Goal: Find specific page/section: Find specific page/section

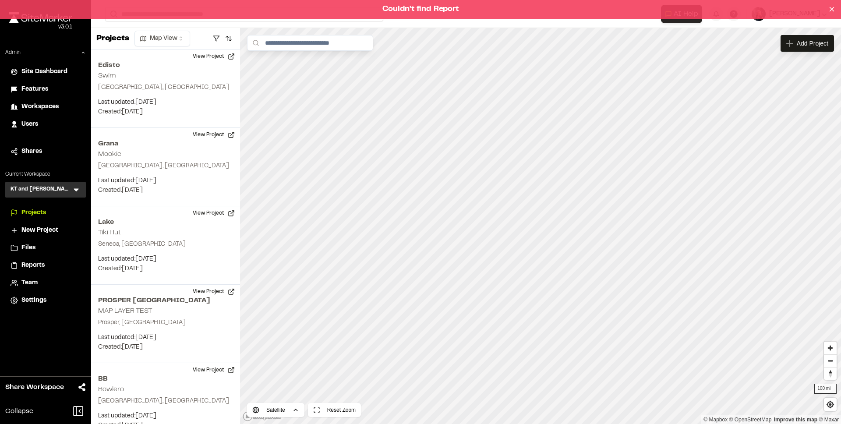
click at [285, 16] on div "Couldn't find Report" at bounding box center [420, 9] width 841 height 19
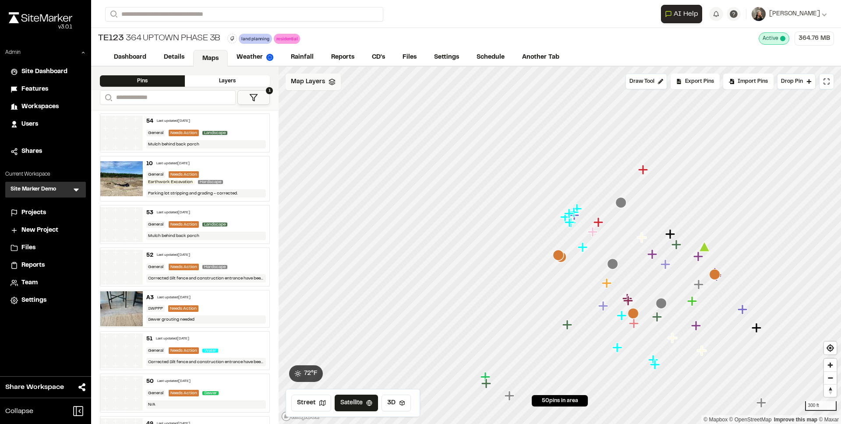
click at [310, 81] on span "Map Layers" at bounding box center [308, 82] width 34 height 10
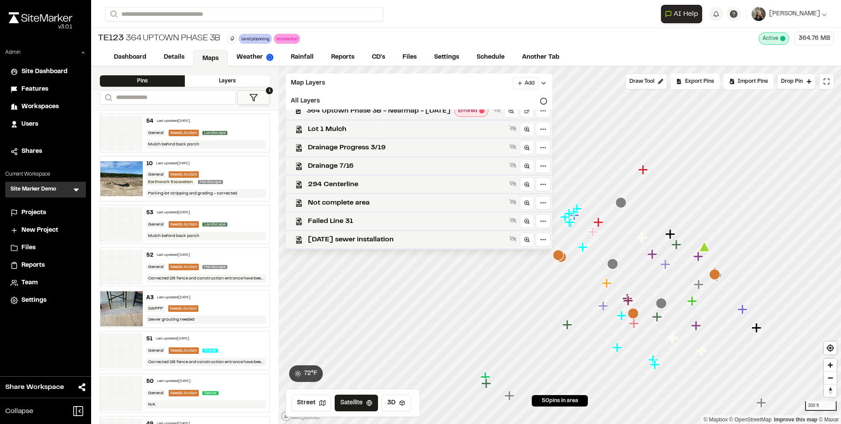
scroll to position [94, 0]
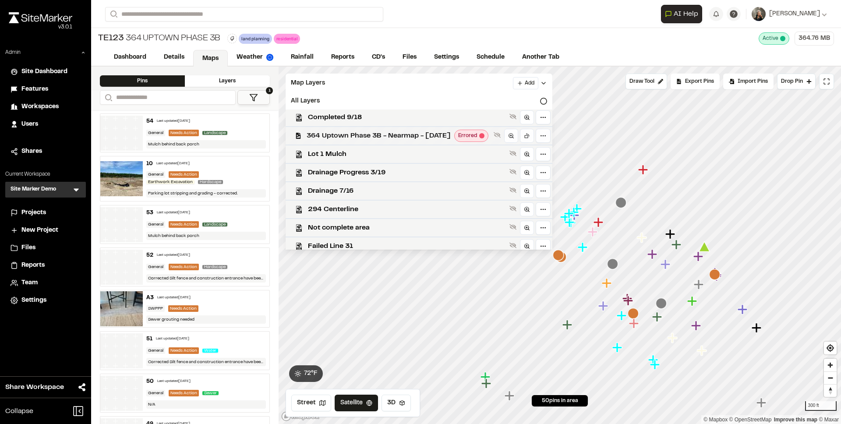
click at [340, 136] on span "364 Uptown Phase 3B - Nearmap - 2025-01-02" at bounding box center [378, 135] width 144 height 11
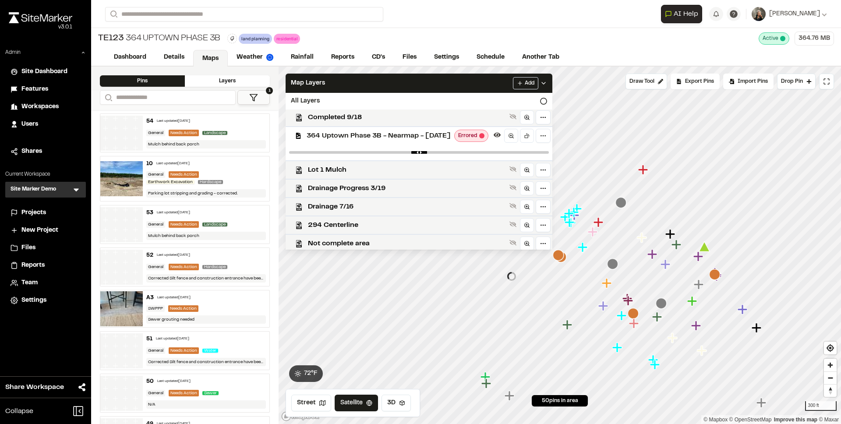
click at [340, 136] on span "364 Uptown Phase 3B - Nearmap - 2025-01-02" at bounding box center [378, 135] width 144 height 11
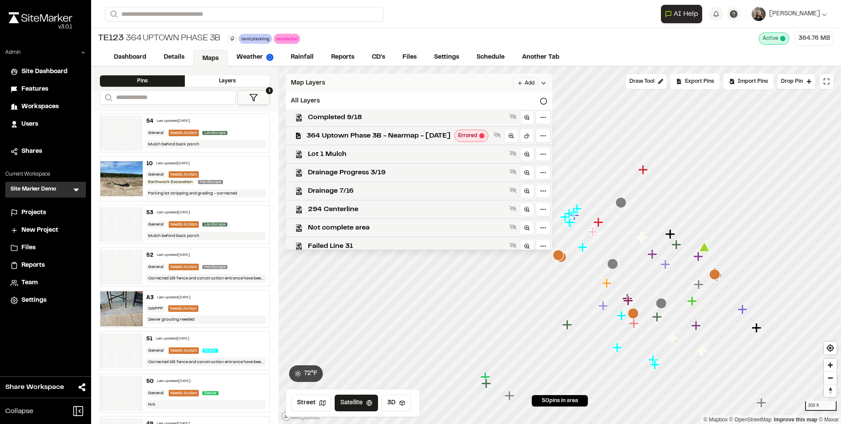
click at [489, 82] on div "Map Layers Add" at bounding box center [418, 83] width 267 height 19
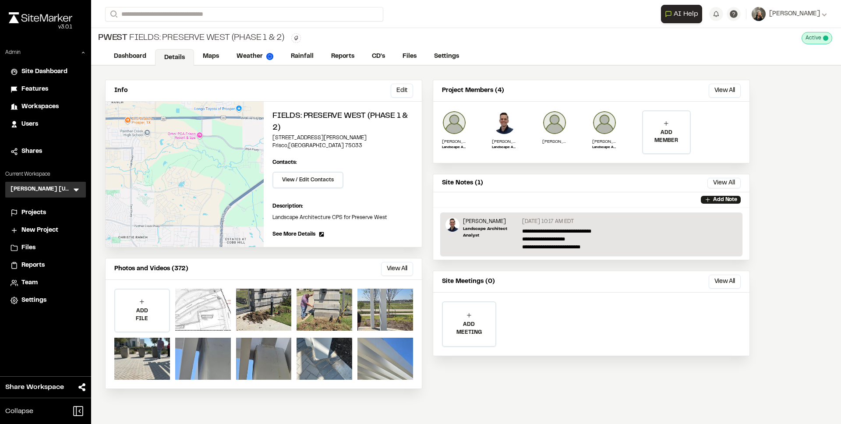
click at [237, 257] on div "Info Edit Edit Fields: Preserve West (Phase 1 & 2) 14654 Edmonds Street Frisco …" at bounding box center [263, 234] width 317 height 309
click at [390, 263] on button "View All" at bounding box center [397, 269] width 32 height 14
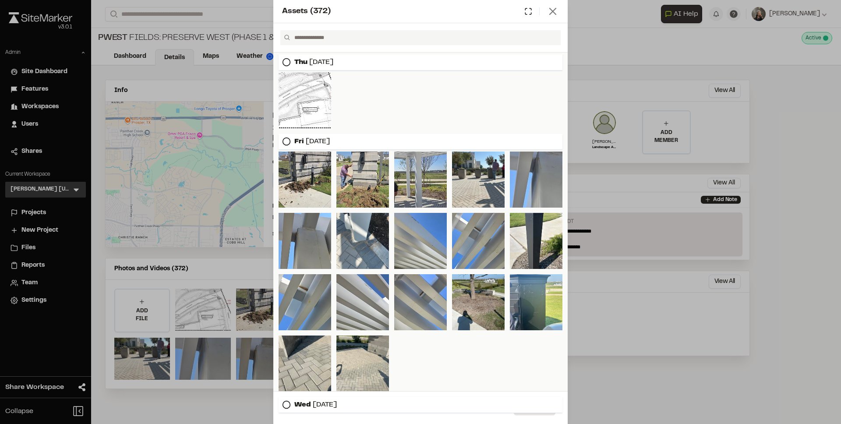
click at [550, 16] on icon at bounding box center [552, 11] width 12 height 12
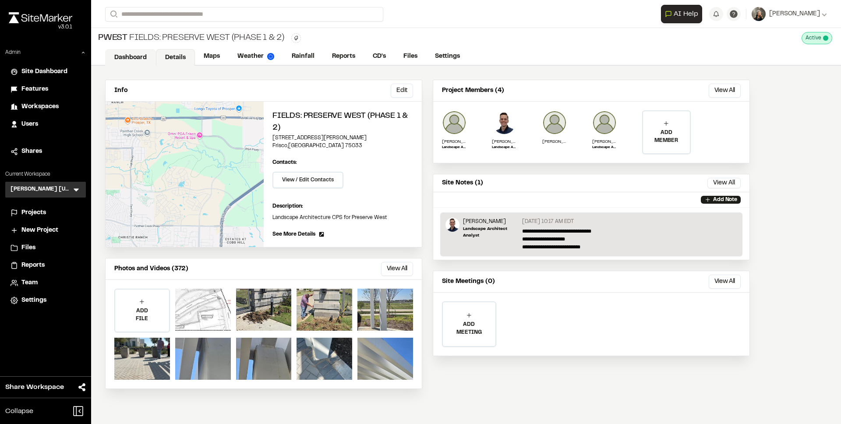
click at [130, 53] on link "Dashboard" at bounding box center [130, 57] width 51 height 17
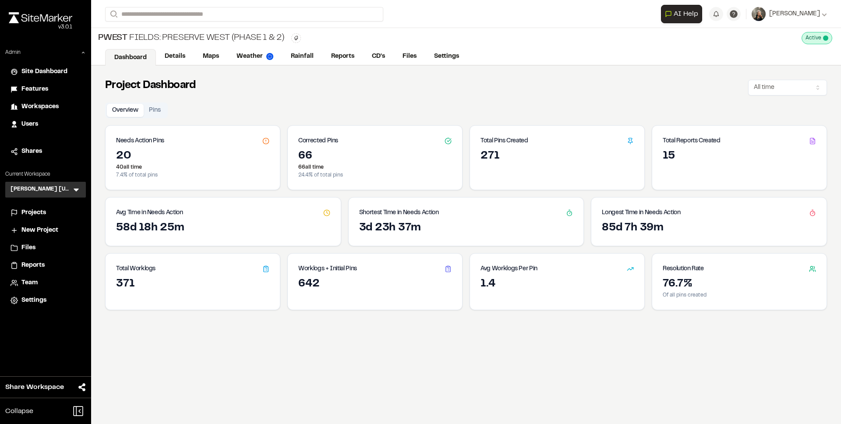
click at [31, 209] on span "Projects" at bounding box center [33, 213] width 25 height 10
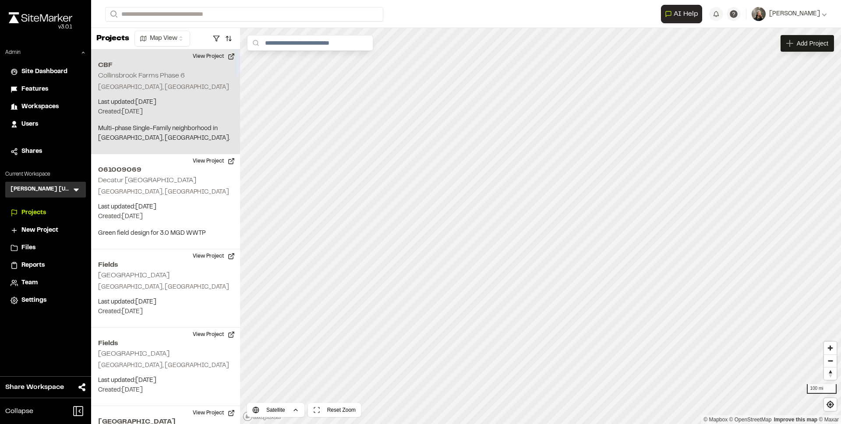
click at [190, 89] on p "Frisco, TX" at bounding box center [165, 88] width 135 height 10
click at [542, 211] on div "CBF Collinsbrook Farms Phase 6" at bounding box center [541, 211] width 92 height 10
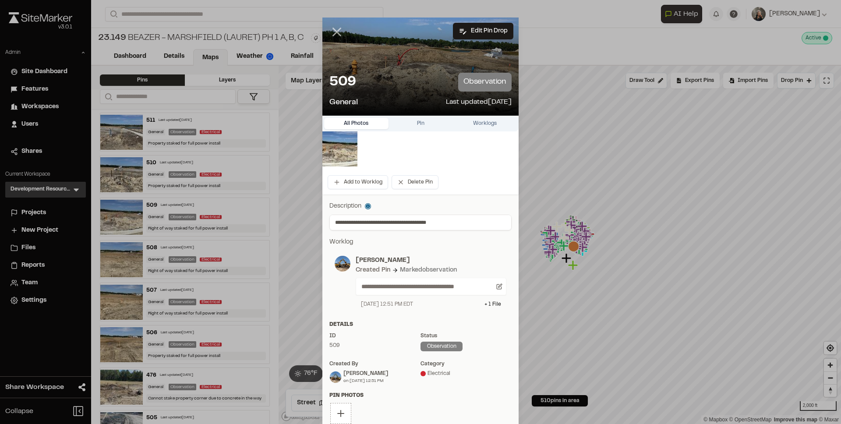
click at [333, 31] on line at bounding box center [336, 31] width 7 height 7
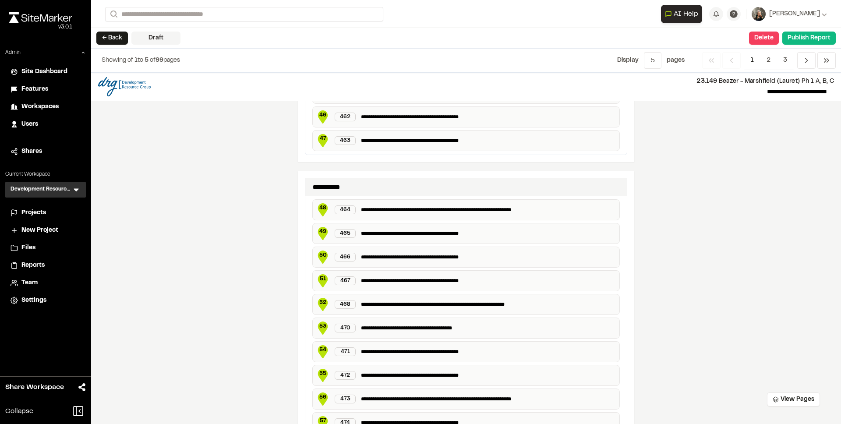
scroll to position [1564, 0]
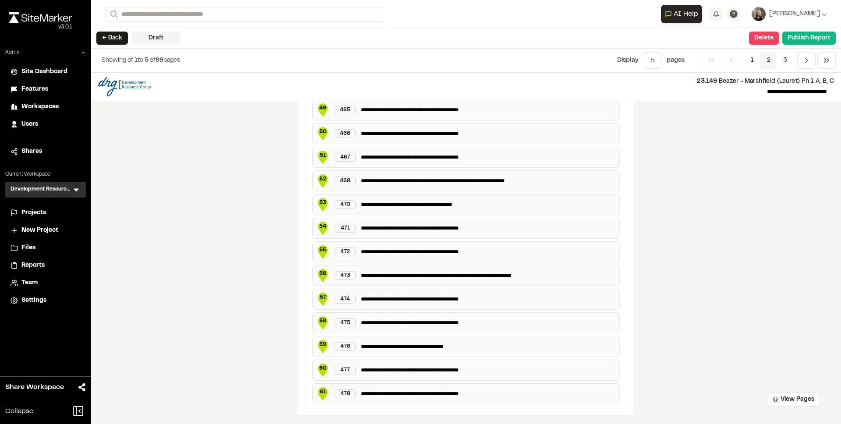
click at [761, 67] on span "2" at bounding box center [768, 60] width 17 height 17
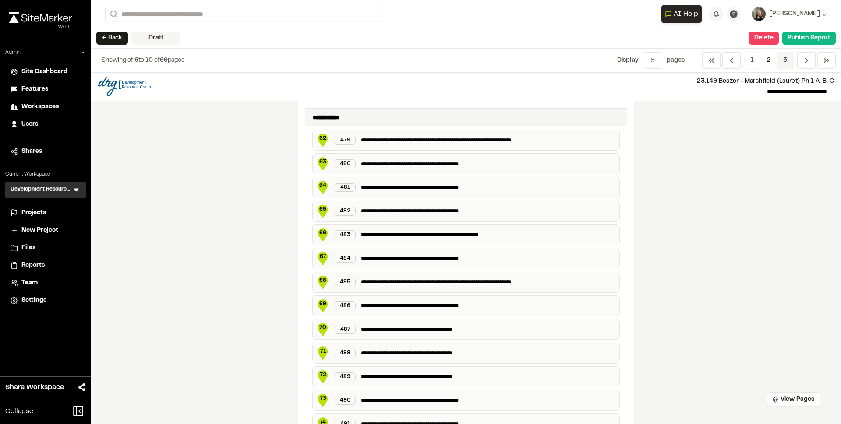
click at [778, 59] on span "3" at bounding box center [784, 60] width 17 height 17
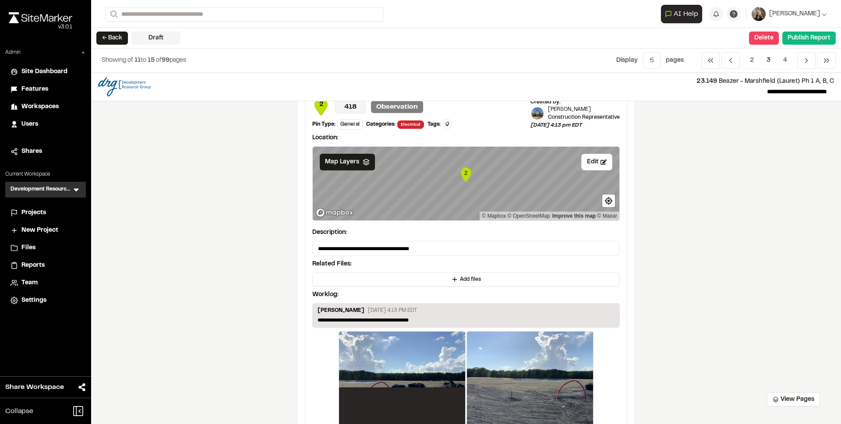
scroll to position [0, 0]
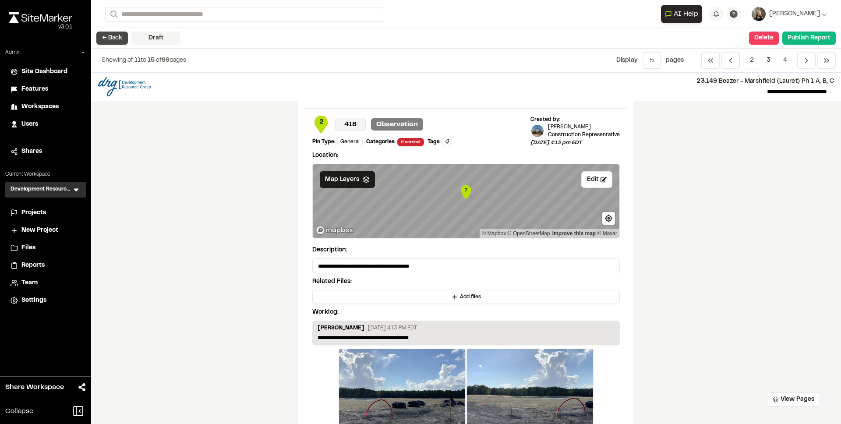
click at [117, 35] on button "← Back" at bounding box center [112, 38] width 32 height 13
